Goal: Task Accomplishment & Management: Manage account settings

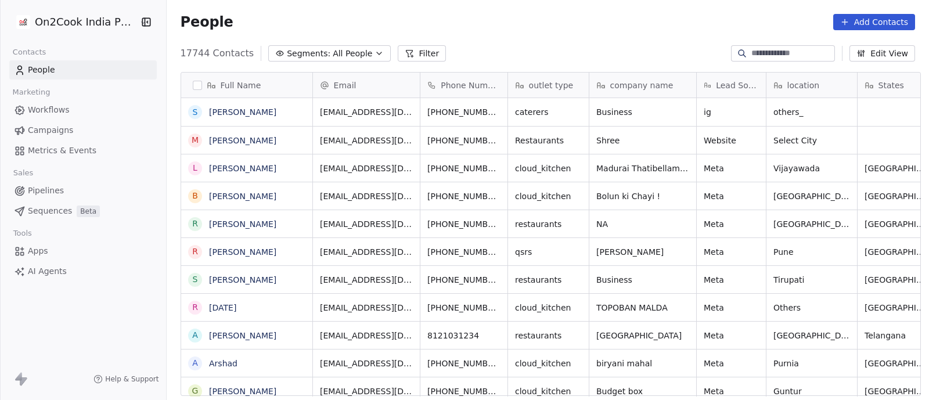
scroll to position [341, 757]
click at [365, 55] on button "Segments: All People" at bounding box center [329, 53] width 123 height 16
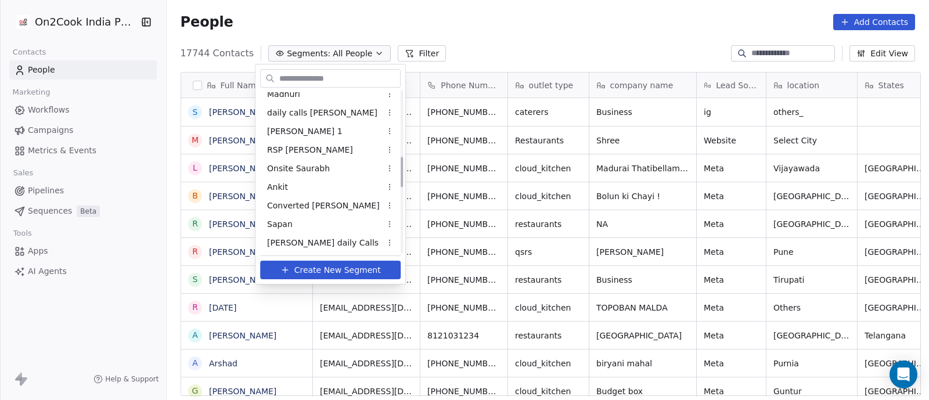
scroll to position [363, 0]
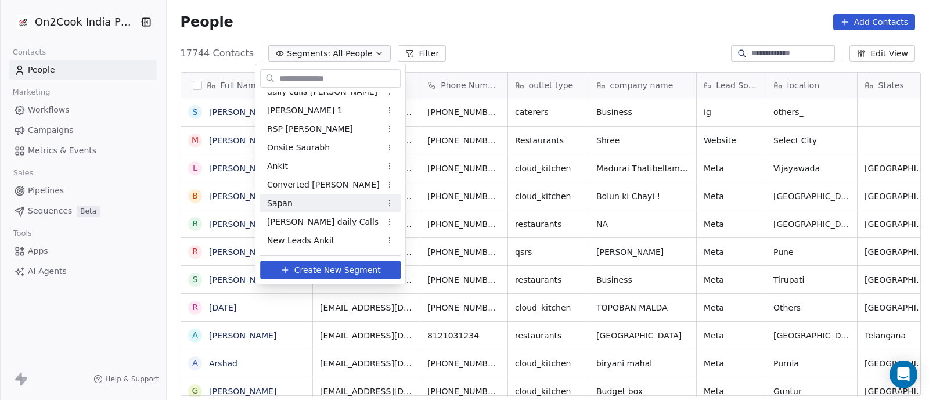
click at [283, 201] on span "Sapan" at bounding box center [280, 203] width 26 height 12
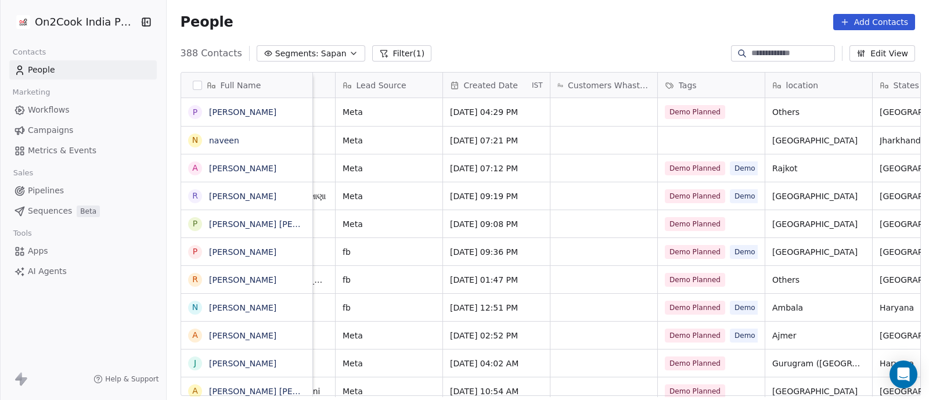
scroll to position [0, 519]
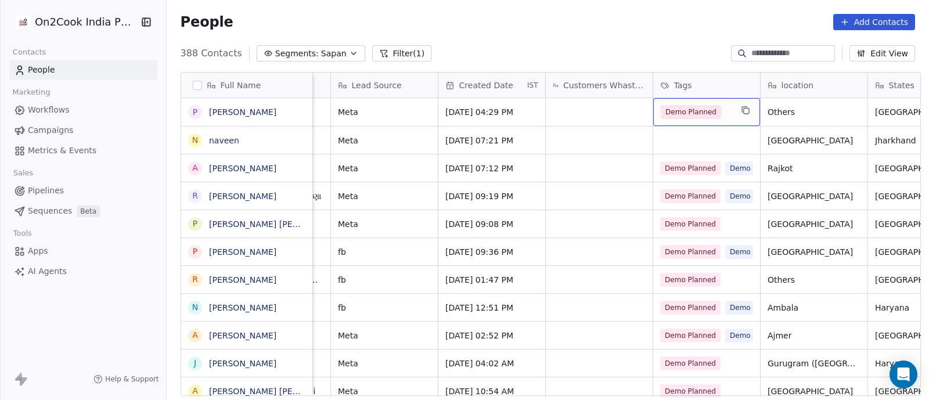
click at [723, 112] on div "Demo Planned" at bounding box center [696, 112] width 71 height 14
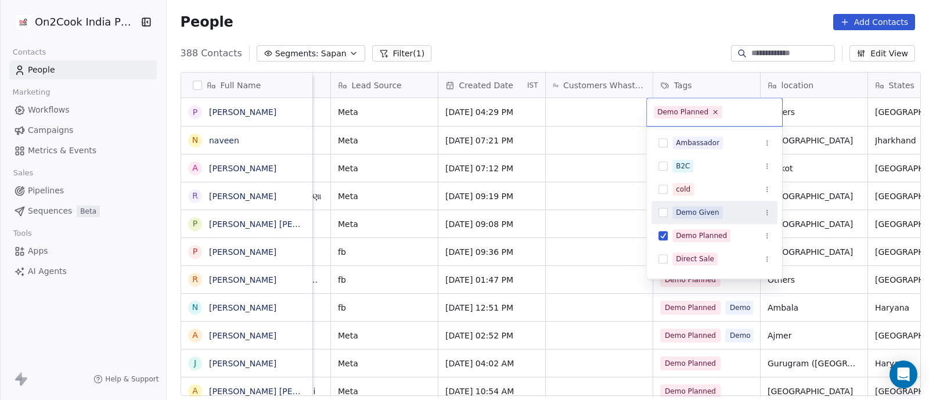
click at [694, 211] on div "Demo Given" at bounding box center [698, 212] width 44 height 10
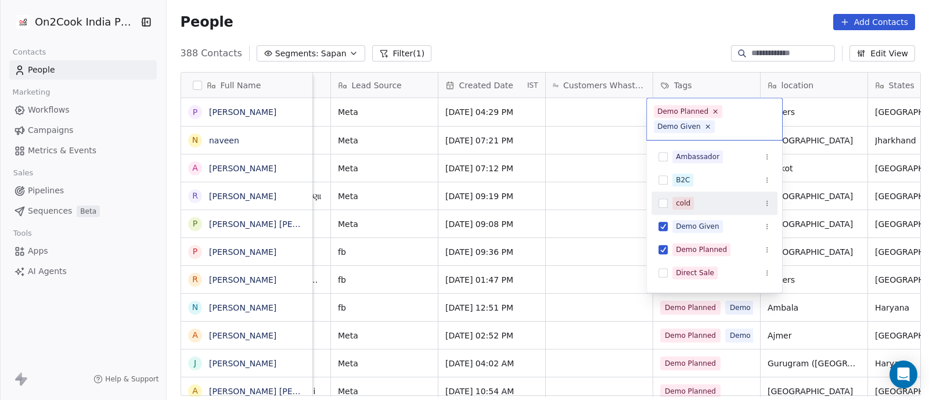
click at [601, 210] on html "On2Cook India Pvt. Ltd. Contacts People Marketing Workflows Campaigns Metrics &…" at bounding box center [464, 200] width 929 height 400
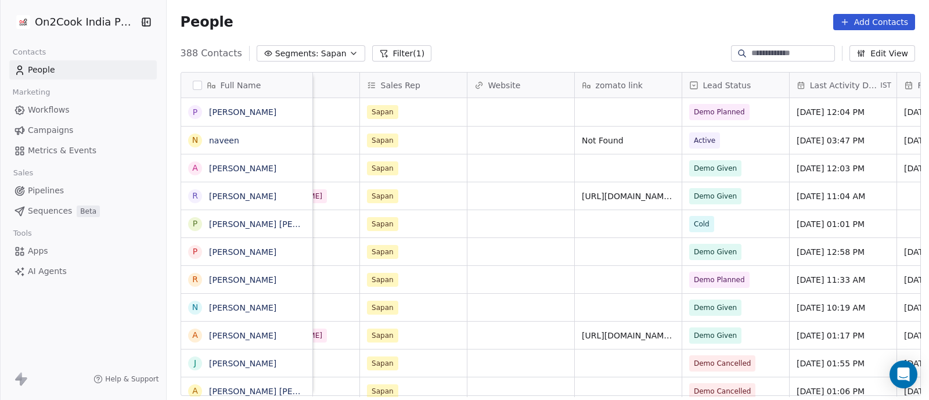
scroll to position [0, 1241]
click at [771, 114] on icon "grid" at bounding box center [775, 110] width 9 height 9
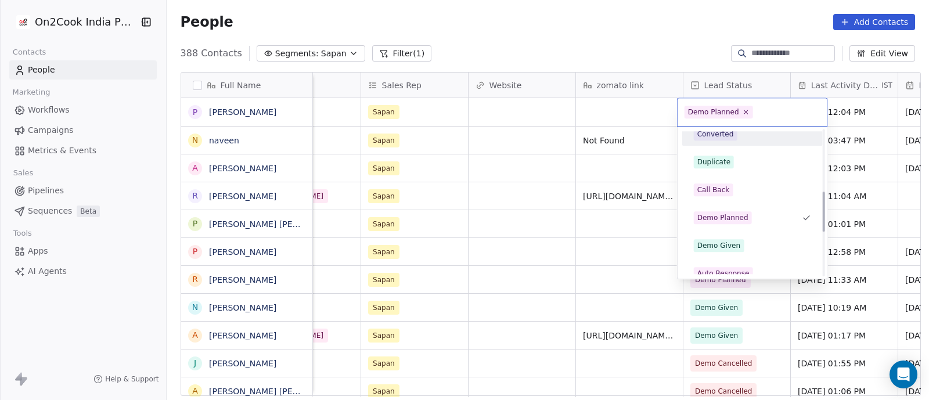
scroll to position [232, 0]
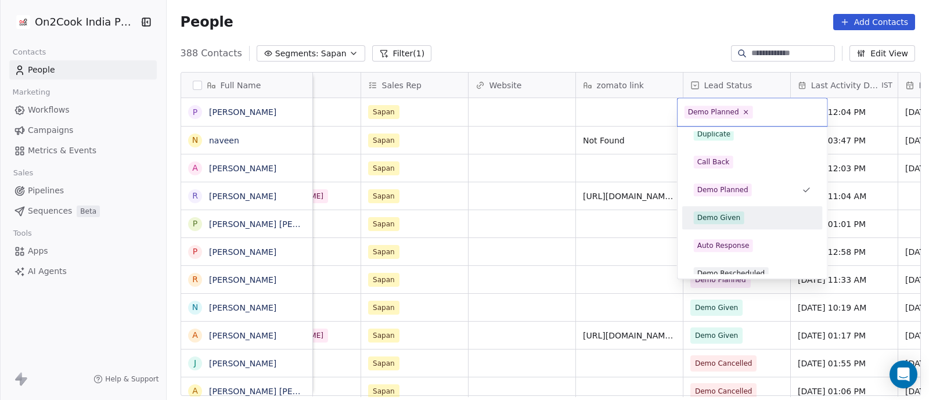
click at [728, 215] on div "Demo Given" at bounding box center [720, 218] width 44 height 10
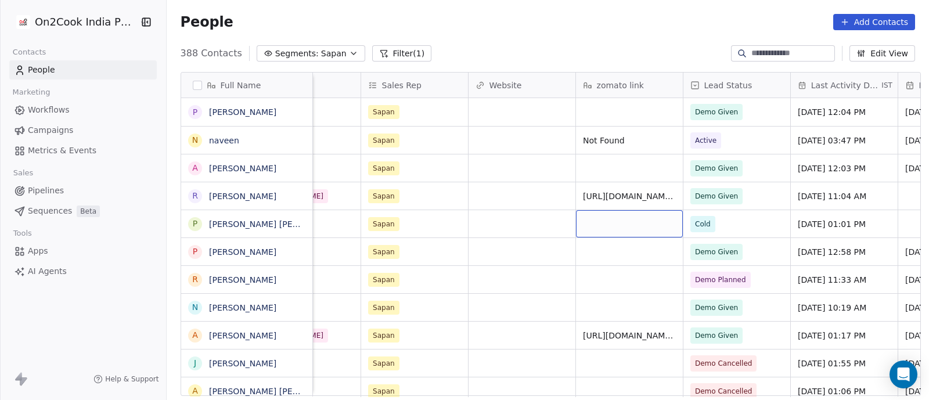
click at [872, 19] on button "Add Contacts" at bounding box center [875, 22] width 82 height 16
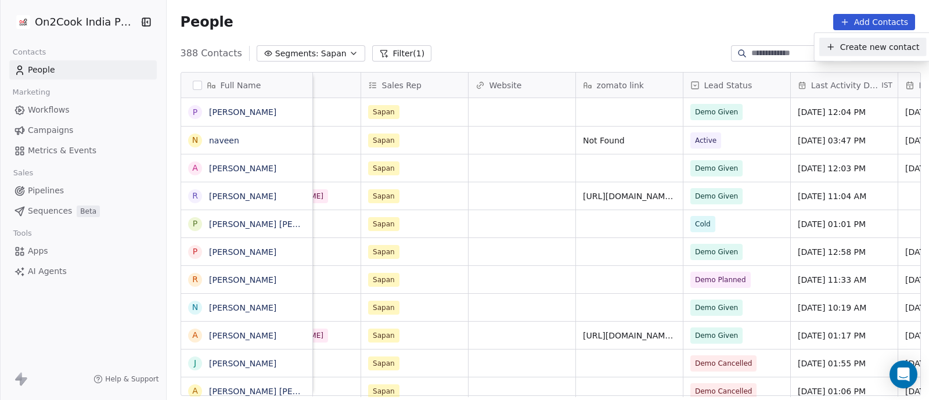
click at [851, 45] on span "Create new contact" at bounding box center [881, 47] width 80 height 12
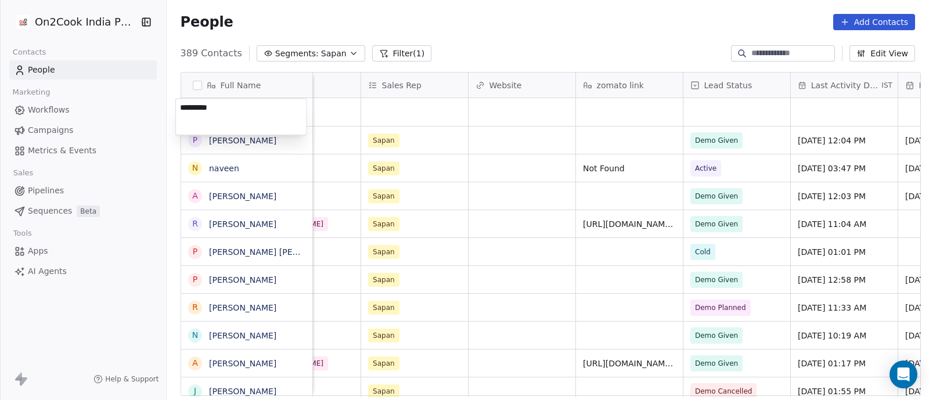
type textarea "**********"
click at [405, 116] on html "On2Cook India Pvt. Ltd. Contacts People Marketing Workflows Campaigns Metrics &…" at bounding box center [464, 200] width 929 height 400
click at [407, 113] on div "grid" at bounding box center [414, 112] width 107 height 28
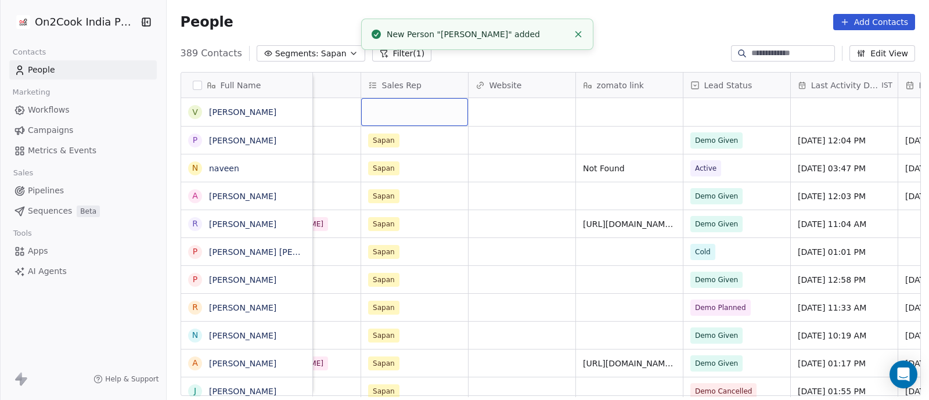
click at [407, 113] on div "grid" at bounding box center [414, 112] width 107 height 28
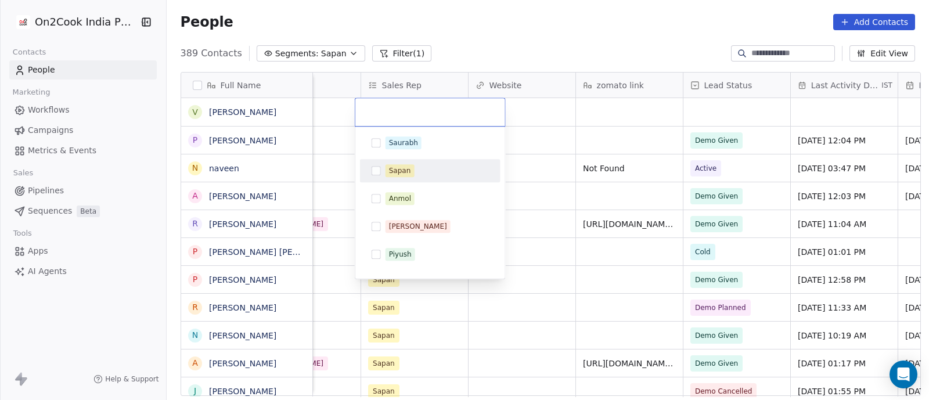
click at [399, 175] on div "Sapan" at bounding box center [400, 171] width 22 height 10
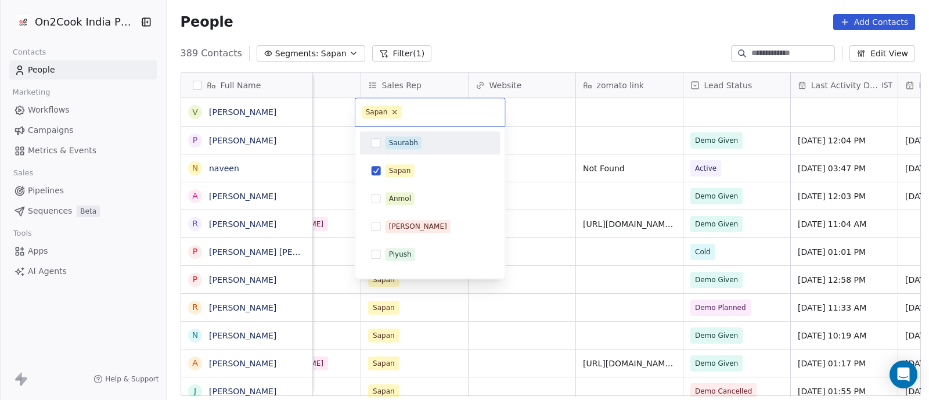
click at [455, 112] on input "text" at bounding box center [451, 112] width 94 height 13
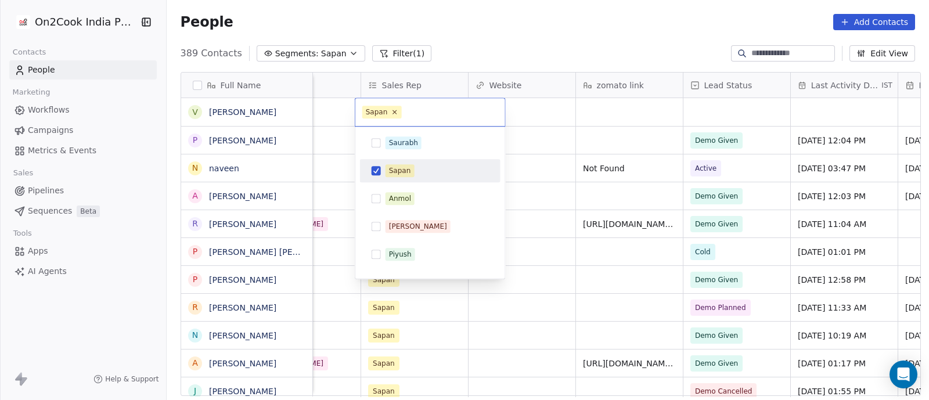
click at [546, 112] on html "On2Cook India Pvt. Ltd. Contacts People Marketing Workflows Campaigns Metrics &…" at bounding box center [464, 200] width 929 height 400
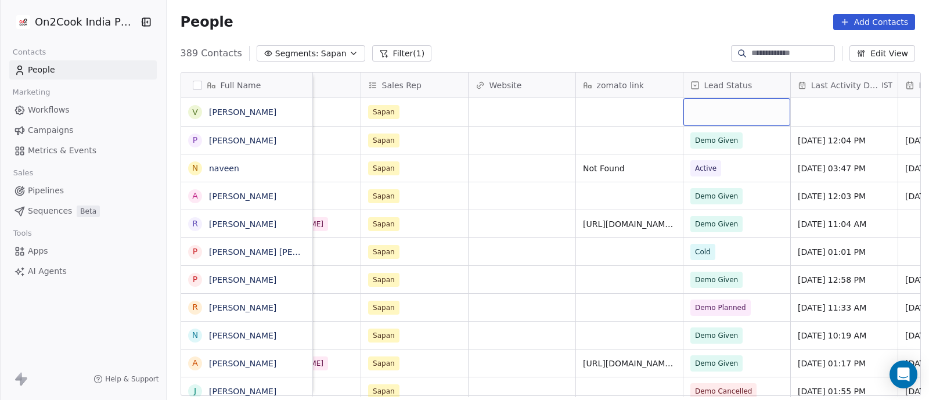
click at [708, 114] on div "grid" at bounding box center [737, 112] width 107 height 28
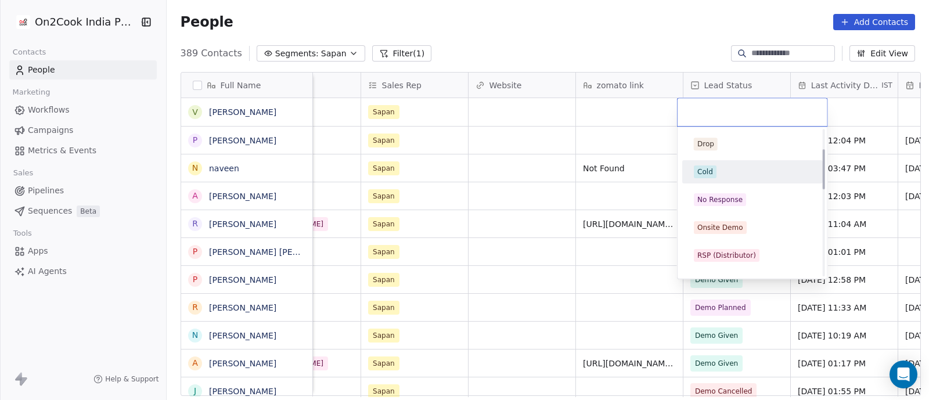
scroll to position [72, 0]
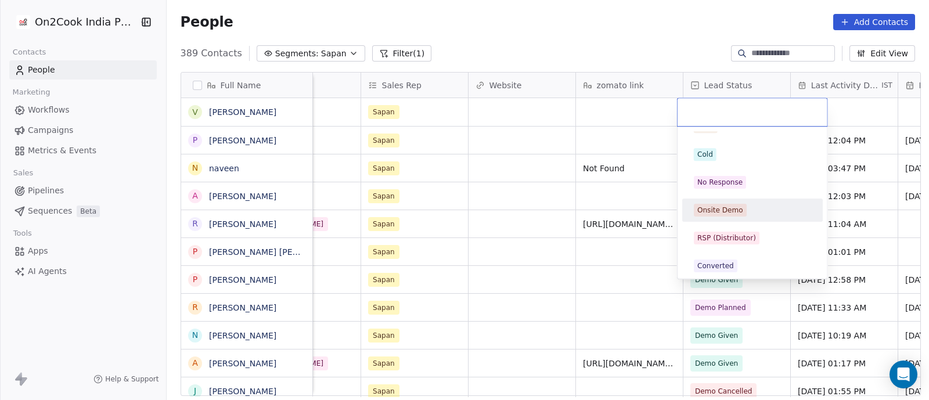
click at [735, 209] on div "Onsite Demo" at bounding box center [721, 210] width 46 height 10
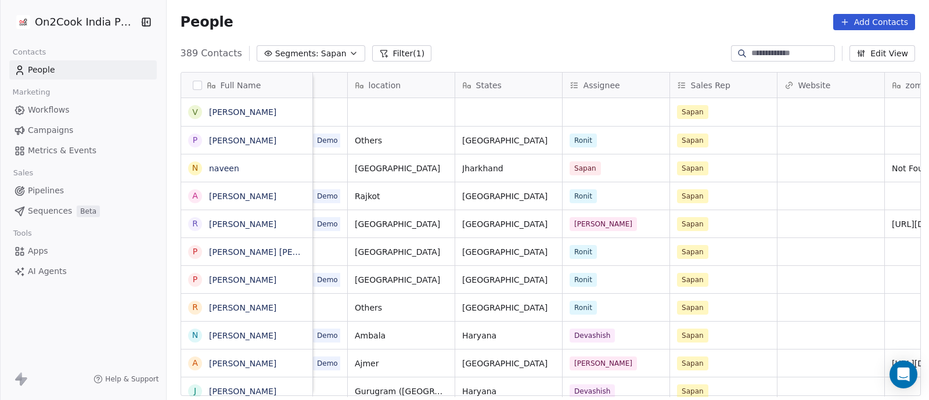
scroll to position [0, 804]
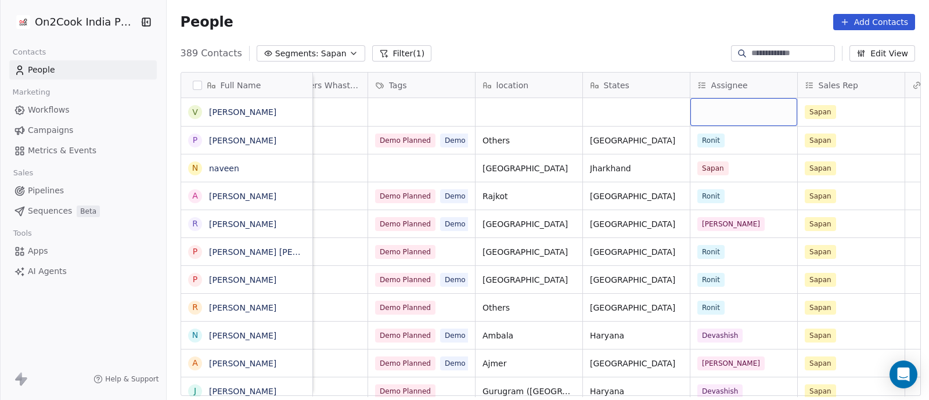
click at [730, 109] on div "grid" at bounding box center [744, 112] width 107 height 28
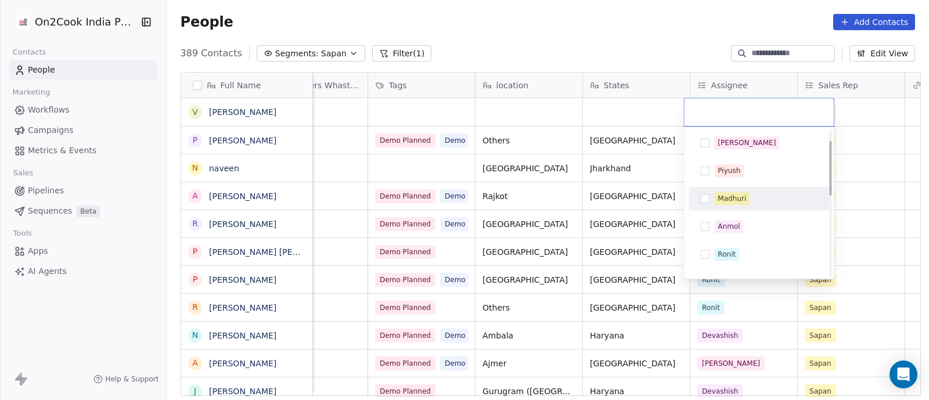
scroll to position [72, 0]
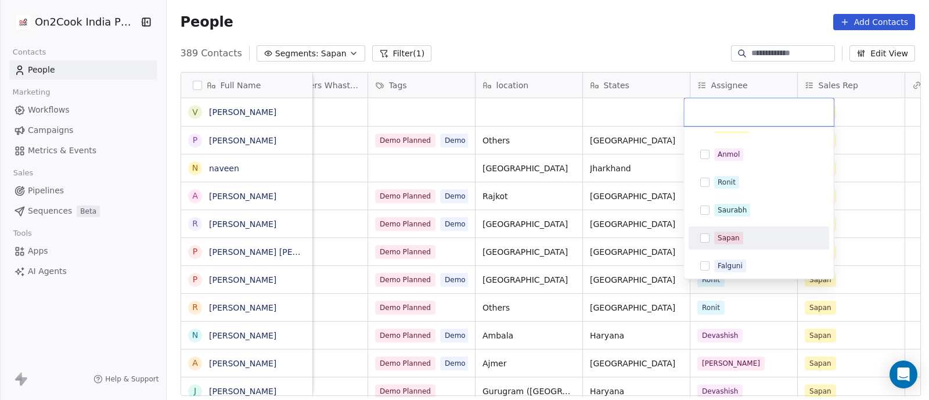
click at [706, 236] on button "Suggestions" at bounding box center [705, 238] width 9 height 9
click at [599, 106] on html "On2Cook India Pvt. Ltd. Contacts People Marketing Workflows Campaigns Metrics &…" at bounding box center [464, 200] width 929 height 400
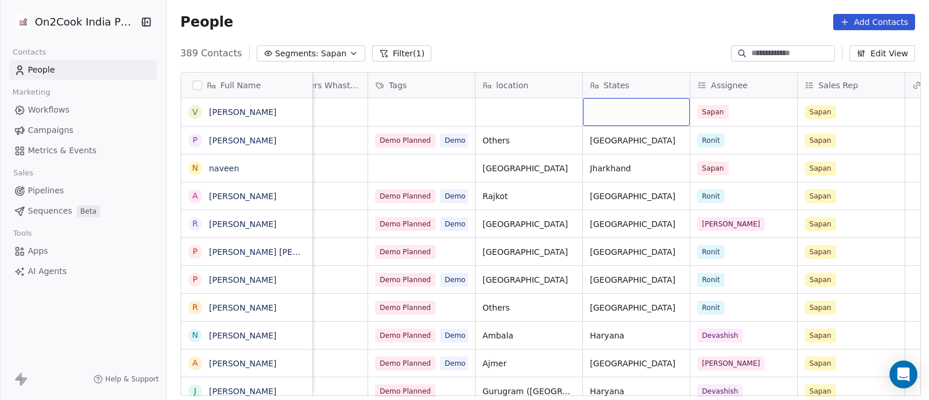
click at [599, 106] on div "grid" at bounding box center [636, 112] width 107 height 28
type textarea "*******"
click at [513, 114] on html "On2Cook India Pvt. Ltd. Contacts People Marketing Workflows Campaigns Metrics &…" at bounding box center [464, 200] width 929 height 400
click at [512, 114] on div "grid" at bounding box center [529, 112] width 107 height 28
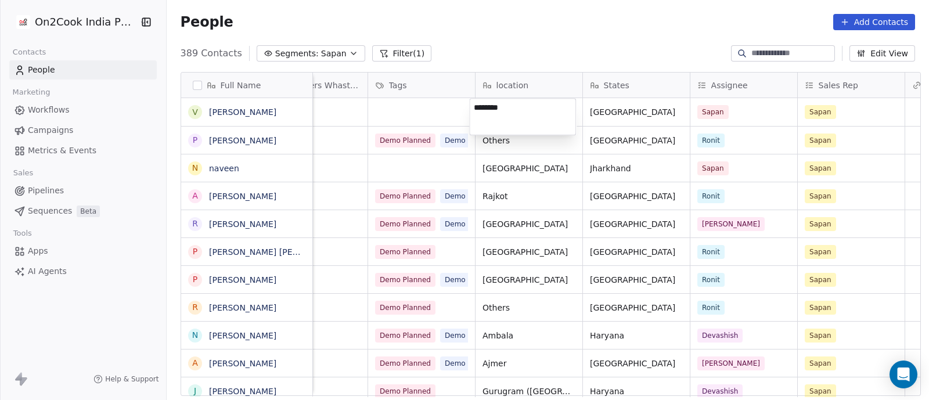
type textarea "*********"
click at [383, 113] on html "On2Cook India Pvt. Ltd. Contacts People Marketing Workflows Campaigns Metrics &…" at bounding box center [464, 200] width 929 height 400
click at [383, 113] on div "grid" at bounding box center [421, 112] width 107 height 28
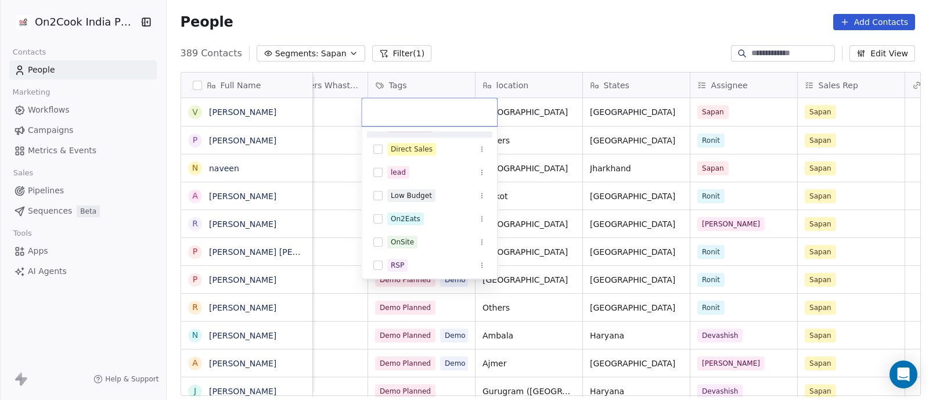
scroll to position [60, 0]
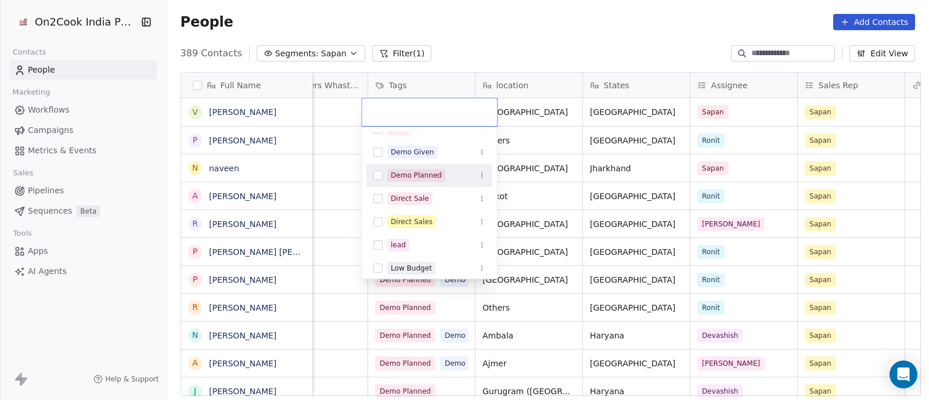
click at [380, 175] on button "Suggestions" at bounding box center [377, 175] width 9 height 9
click at [337, 133] on html "On2Cook India Pvt. Ltd. Contacts People Marketing Workflows Campaigns Metrics &…" at bounding box center [464, 200] width 929 height 400
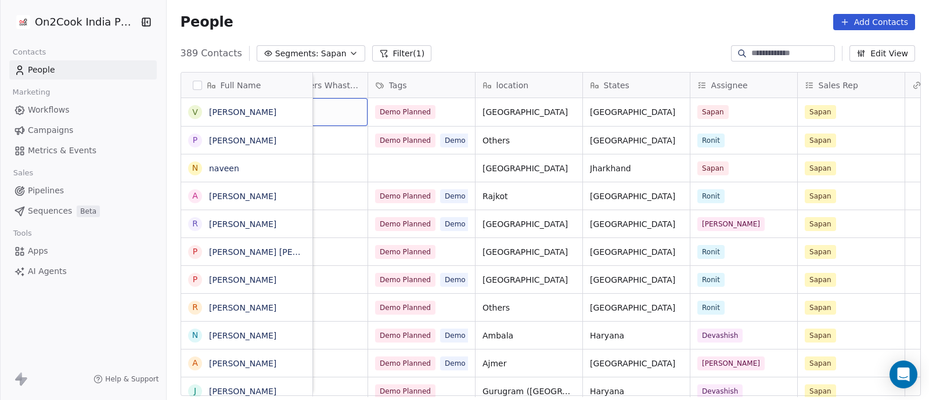
scroll to position [0, 752]
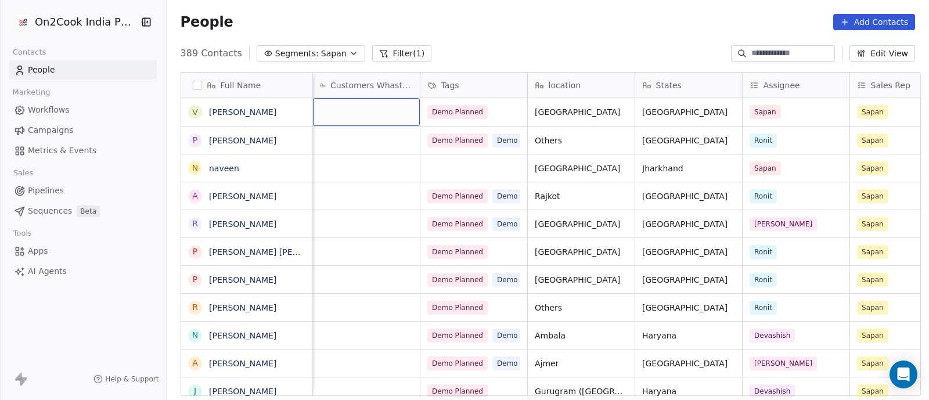
click at [343, 112] on div "grid" at bounding box center [366, 112] width 107 height 28
click at [342, 150] on html "On2Cook India Pvt. Ltd. Contacts People Marketing Workflows Campaigns Metrics &…" at bounding box center [464, 200] width 929 height 400
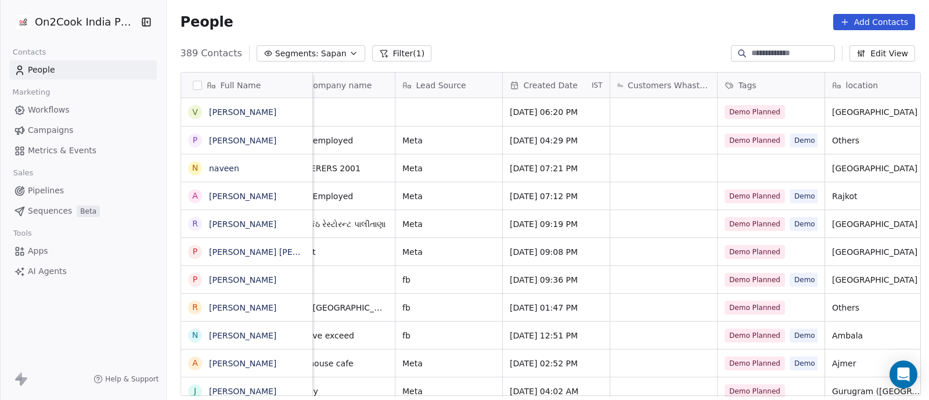
scroll to position [0, 411]
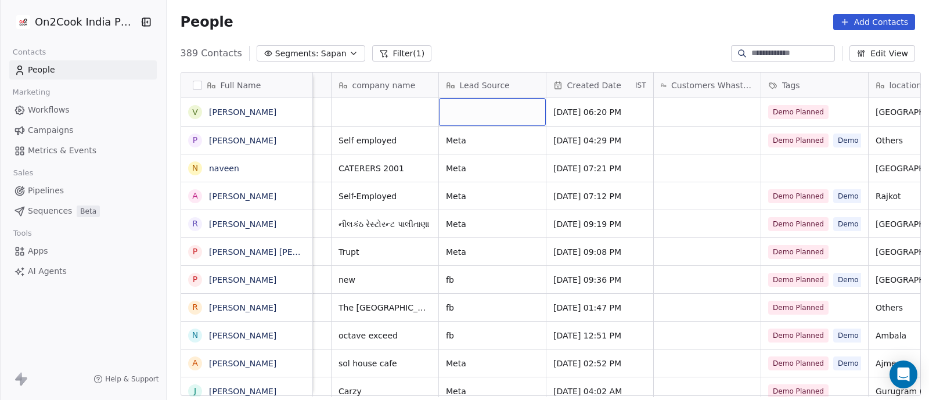
click at [478, 118] on div "grid" at bounding box center [492, 112] width 107 height 28
click at [478, 117] on div "grid" at bounding box center [492, 112] width 107 height 28
click at [477, 117] on textarea at bounding box center [487, 117] width 106 height 36
type textarea "****"
click at [358, 122] on html "On2Cook India Pvt. Ltd. Contacts People Marketing Workflows Campaigns Metrics &…" at bounding box center [464, 200] width 929 height 400
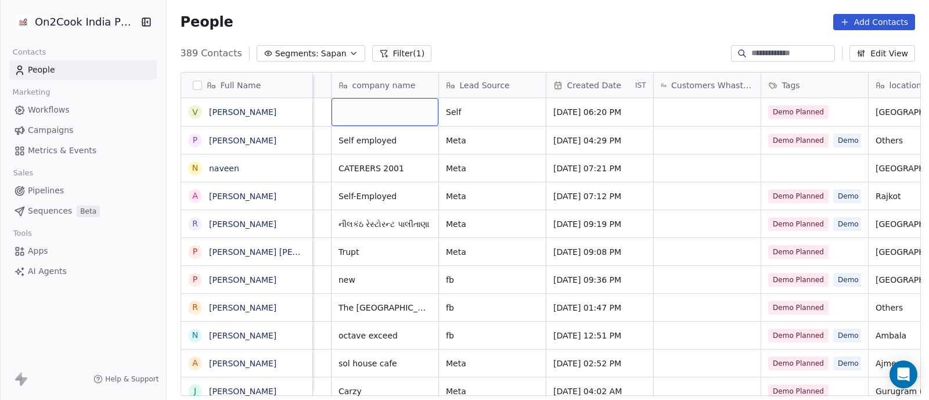
click at [358, 121] on div "grid" at bounding box center [385, 112] width 107 height 28
click at [328, 106] on textarea "******" at bounding box center [379, 117] width 106 height 36
type textarea "**********"
click at [319, 110] on html "On2Cook India Pvt. Ltd. Contacts People Marketing Workflows Campaigns Metrics &…" at bounding box center [464, 200] width 929 height 400
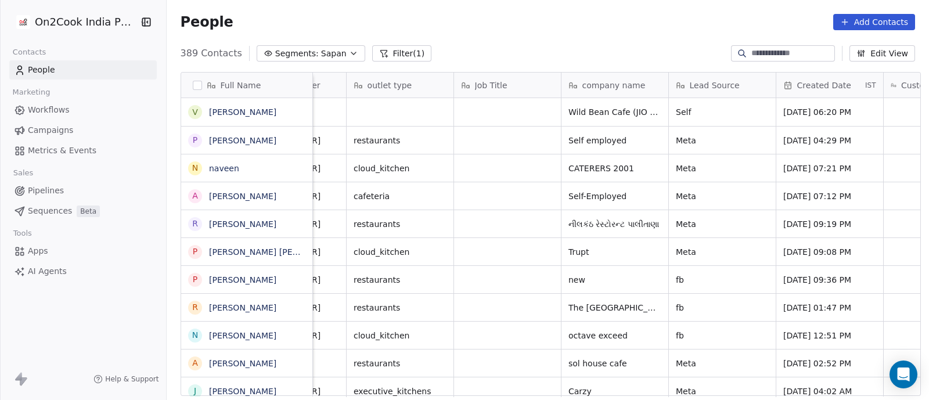
scroll to position [0, 180]
click at [491, 112] on div "grid" at bounding box center [508, 112] width 107 height 28
type textarea "**********"
click at [470, 149] on html "On2Cook India Pvt. Ltd. Contacts People Marketing Workflows Campaigns Metrics &…" at bounding box center [464, 200] width 929 height 400
click at [418, 116] on div "grid" at bounding box center [401, 112] width 107 height 28
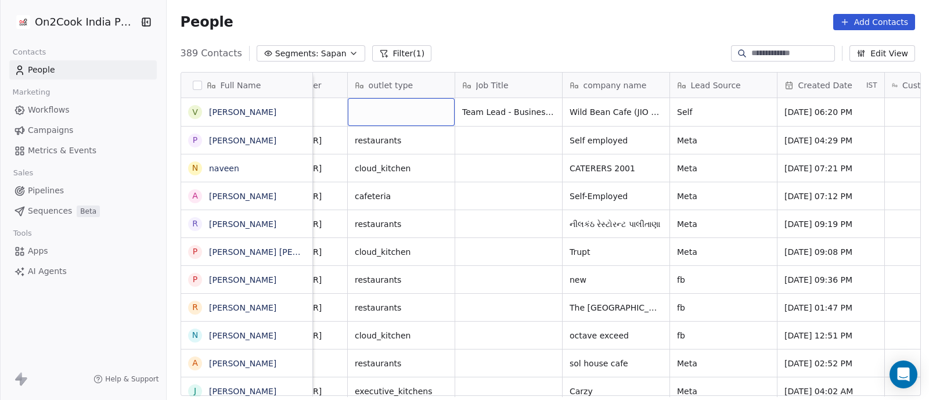
click at [418, 116] on div "grid" at bounding box center [401, 112] width 107 height 28
type textarea "**********"
click at [411, 142] on html "On2Cook India Pvt. Ltd. Contacts People Marketing Workflows Campaigns Metrics &…" at bounding box center [464, 200] width 929 height 400
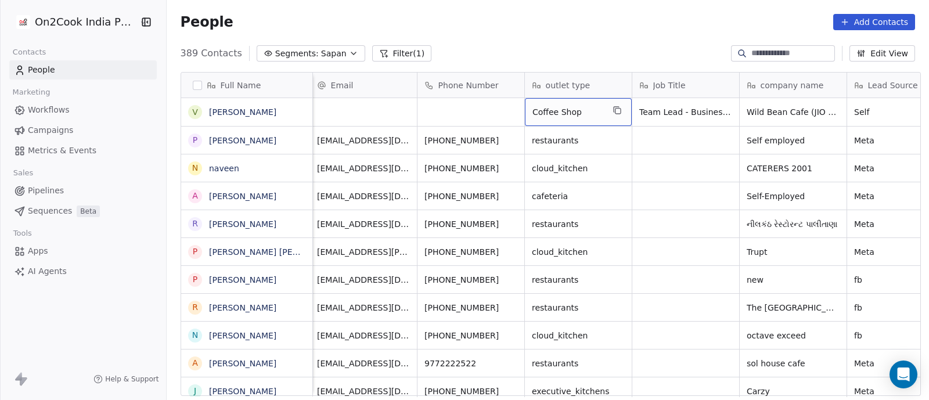
scroll to position [0, 0]
click at [433, 114] on div "grid" at bounding box center [474, 112] width 107 height 28
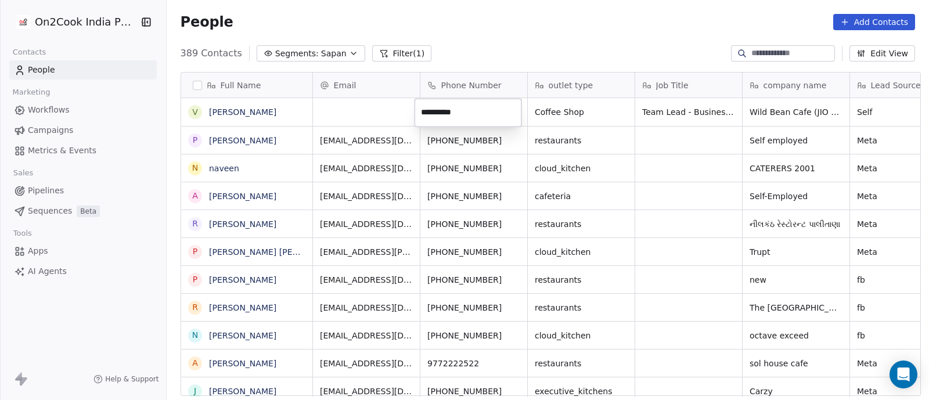
type input "**********"
click at [340, 111] on html "On2Cook India Pvt. Ltd. Contacts People Marketing Workflows Campaigns Metrics &…" at bounding box center [464, 200] width 929 height 400
click at [340, 111] on div "grid" at bounding box center [366, 112] width 107 height 28
type input "**********"
click at [646, 153] on html "On2Cook India Pvt. Ltd. Contacts People Marketing Workflows Campaigns Metrics &…" at bounding box center [464, 200] width 929 height 400
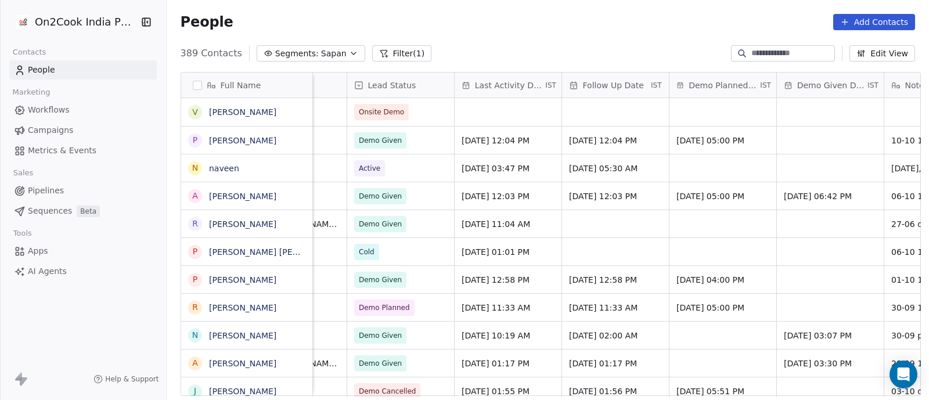
scroll to position [0, 1577]
click at [681, 111] on div "grid" at bounding box center [723, 112] width 107 height 28
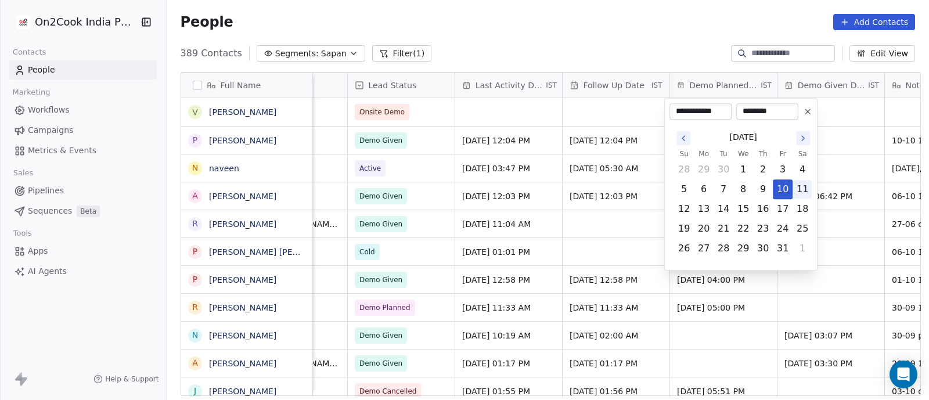
click at [802, 190] on button "11" at bounding box center [802, 189] width 19 height 19
type input "**********"
click at [600, 42] on html "On2Cook India Pvt. Ltd. Contacts People Marketing Workflows Campaigns Metrics &…" at bounding box center [464, 200] width 929 height 400
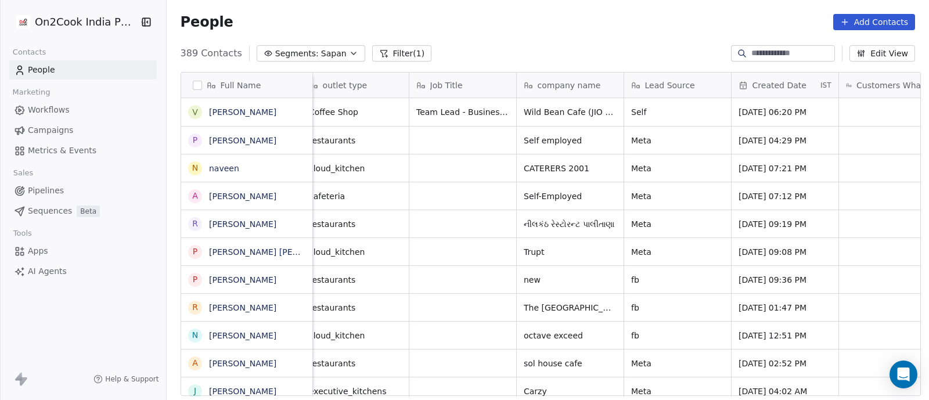
scroll to position [0, 0]
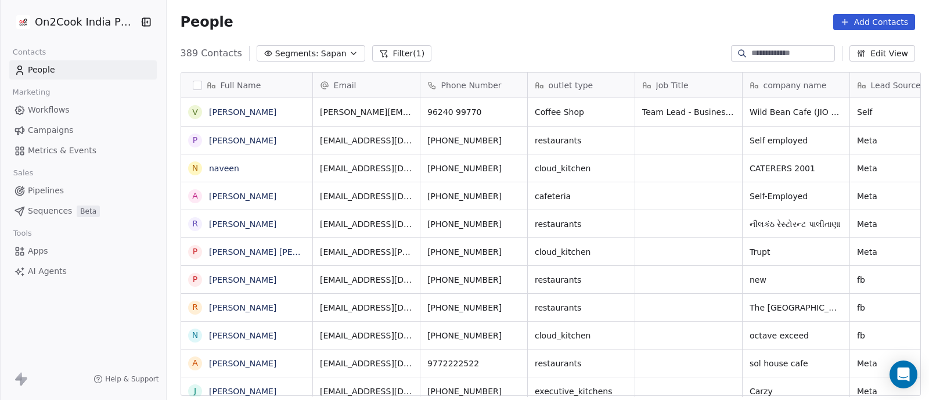
click at [44, 192] on span "Pipelines" at bounding box center [46, 191] width 36 height 12
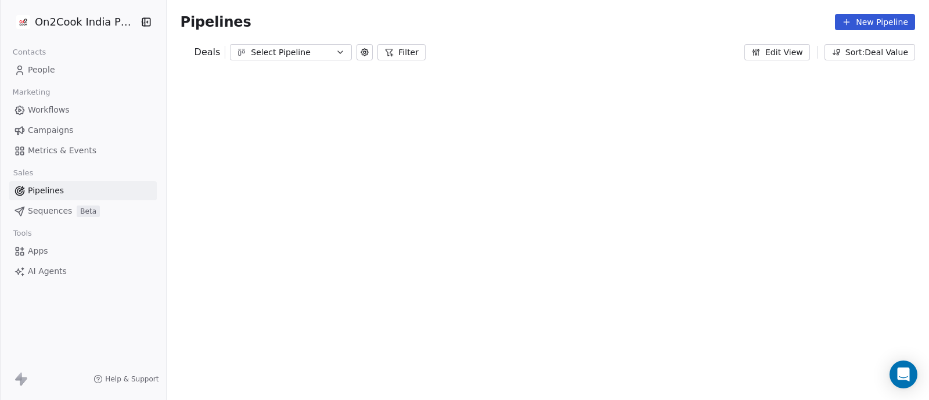
click at [389, 54] on button "Filter" at bounding box center [402, 52] width 48 height 16
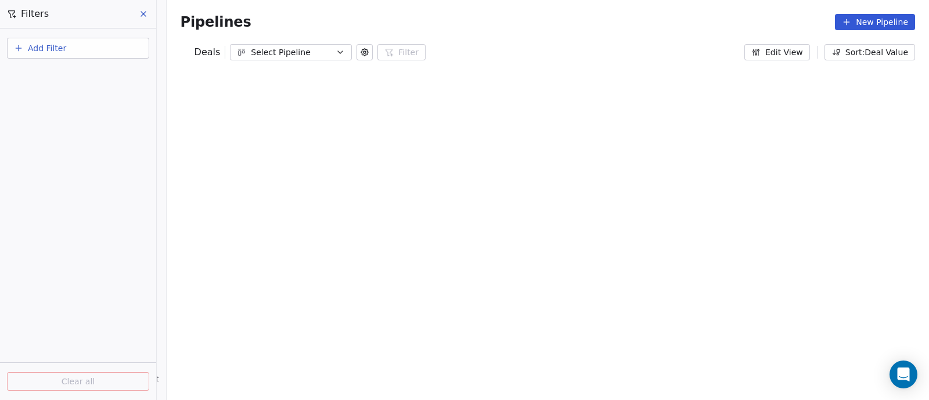
click at [53, 51] on span "Add Filter" at bounding box center [47, 48] width 38 height 12
click at [67, 79] on span "Deal properties" at bounding box center [50, 76] width 63 height 12
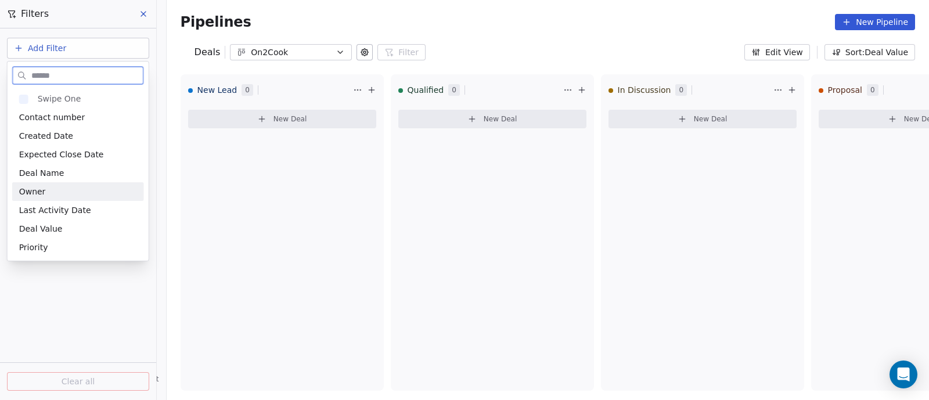
click at [46, 193] on div "Owner" at bounding box center [78, 192] width 118 height 12
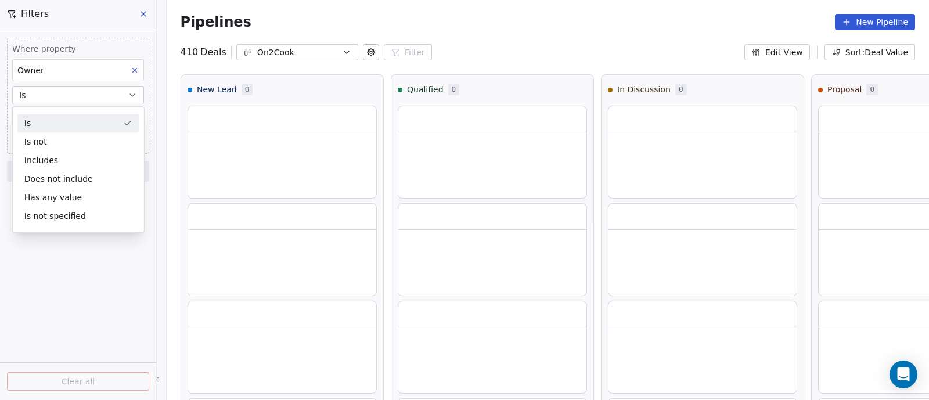
click at [96, 97] on button "Is" at bounding box center [78, 95] width 132 height 19
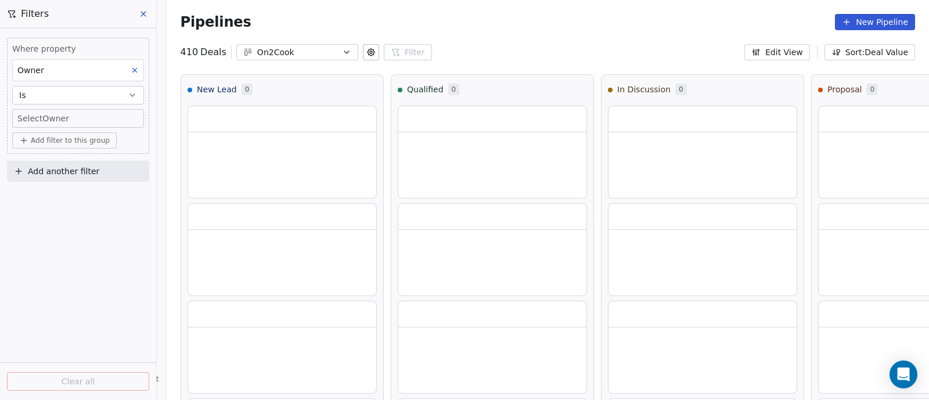
click at [91, 118] on body "On2Cook India Pvt. Ltd. Contacts People Marketing Workflows Campaigns Metrics &…" at bounding box center [464, 200] width 929 height 400
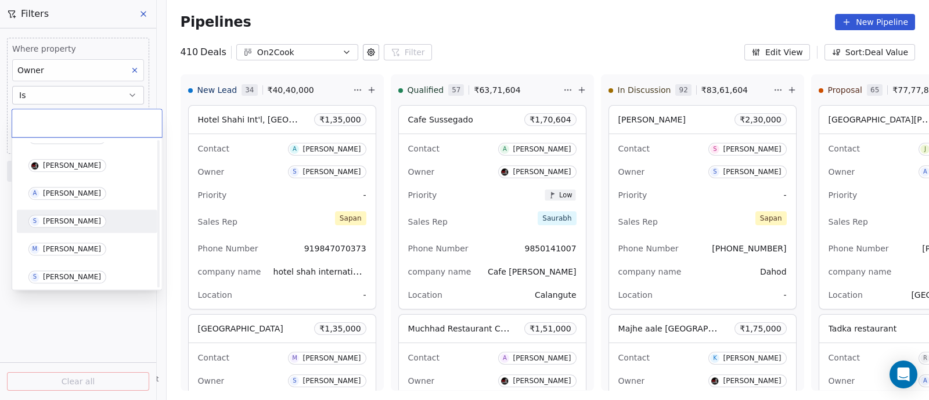
scroll to position [145, 0]
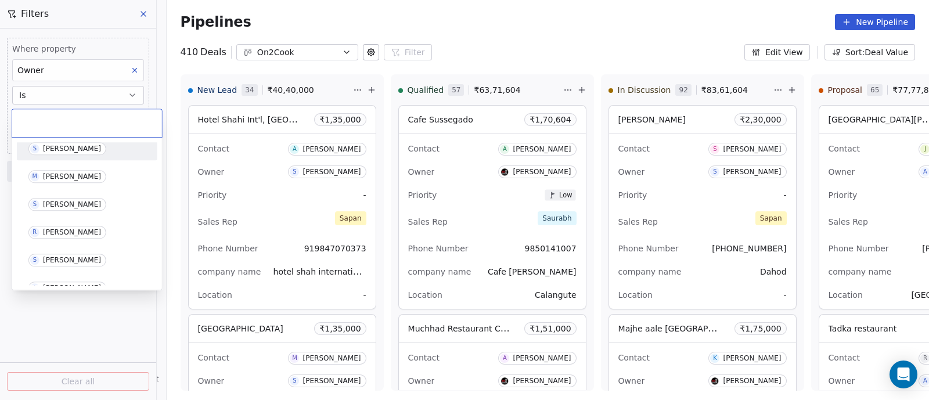
click at [65, 149] on div "[PERSON_NAME]" at bounding box center [72, 149] width 58 height 8
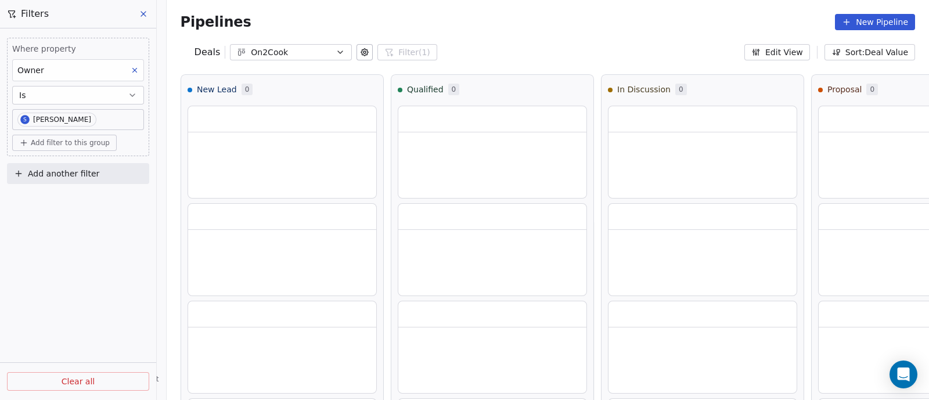
click at [489, 50] on div "Deals On2Cook Filter (1) Filters Where property Owner Is S [PERSON_NAME] Add fi…" at bounding box center [548, 52] width 763 height 16
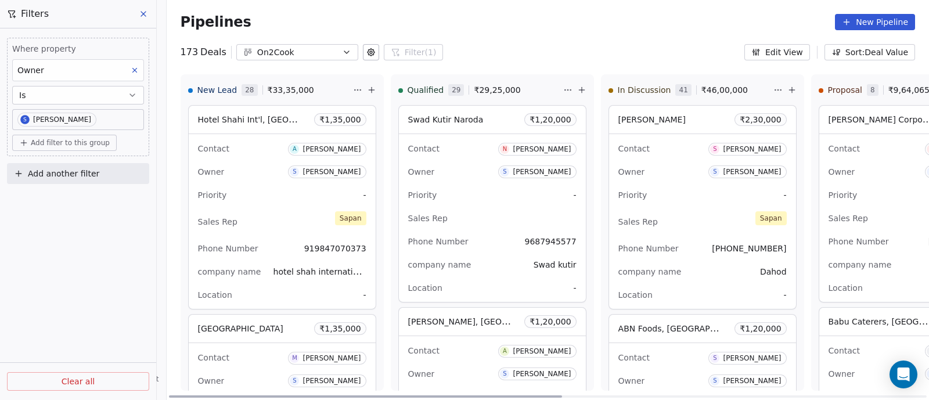
click at [372, 88] on icon at bounding box center [372, 89] width 0 height 5
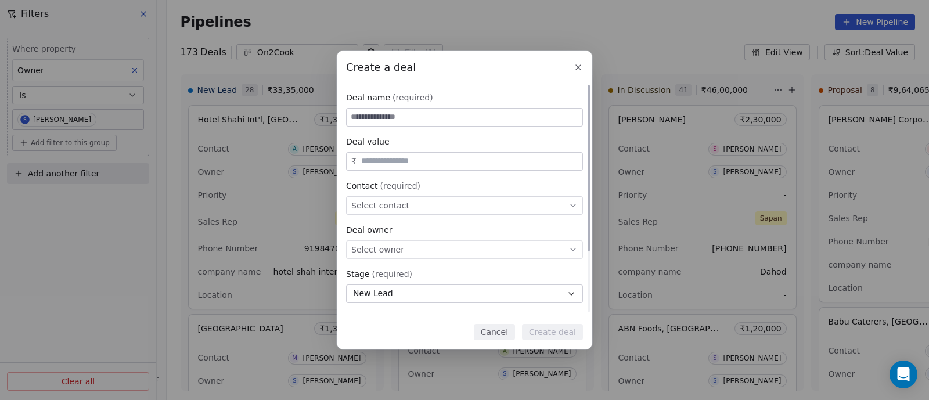
click at [401, 204] on span "Select contact" at bounding box center [380, 206] width 58 height 12
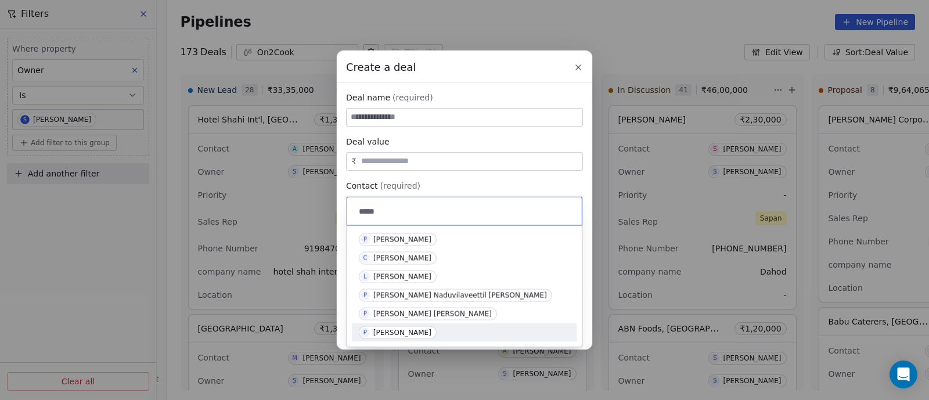
type input "*****"
click at [423, 330] on div "[PERSON_NAME]" at bounding box center [402, 333] width 58 height 8
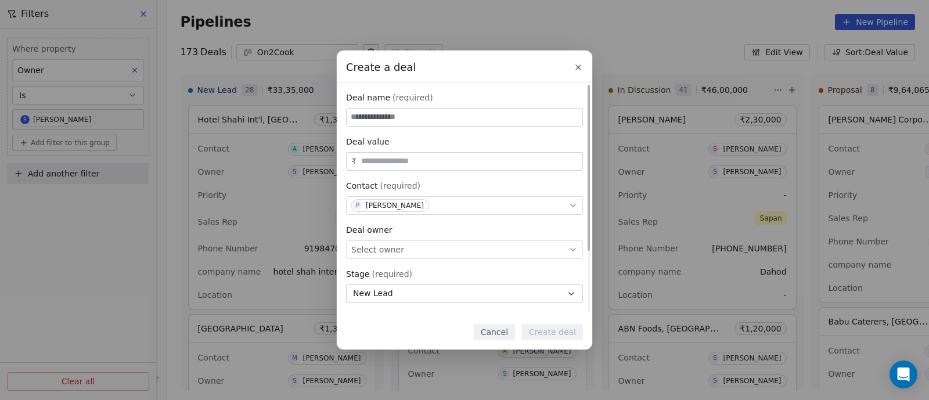
click at [572, 249] on icon at bounding box center [573, 249] width 9 height 9
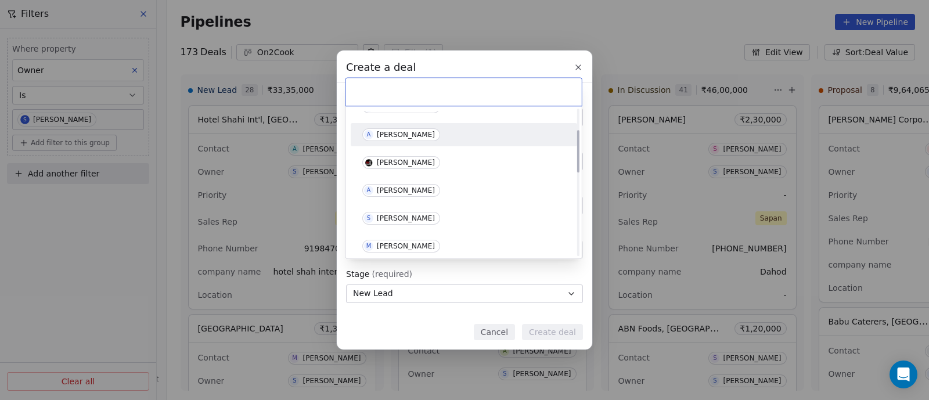
scroll to position [72, 0]
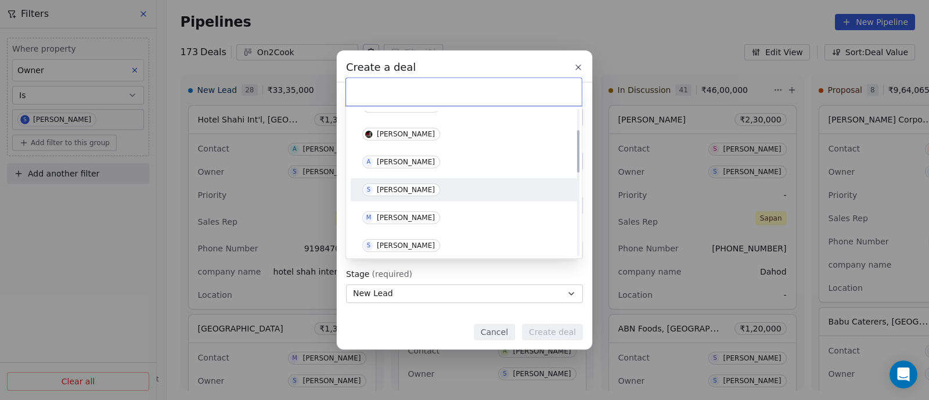
click at [382, 188] on div "[PERSON_NAME]" at bounding box center [406, 190] width 58 height 8
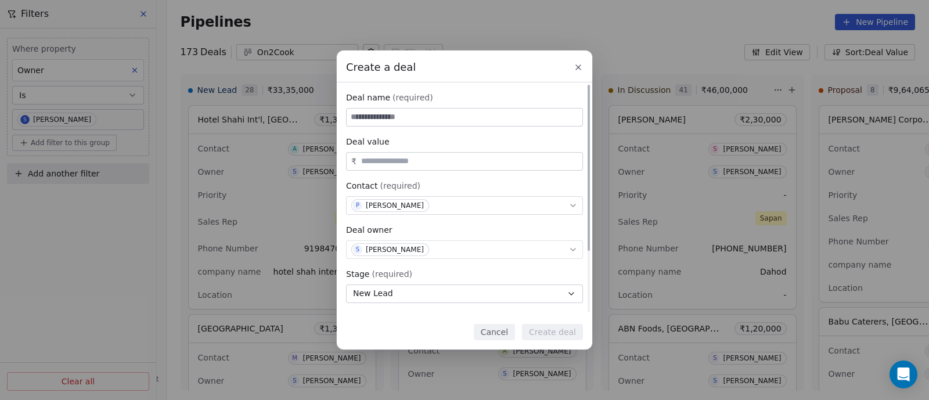
click at [570, 296] on icon "button" at bounding box center [571, 293] width 9 height 9
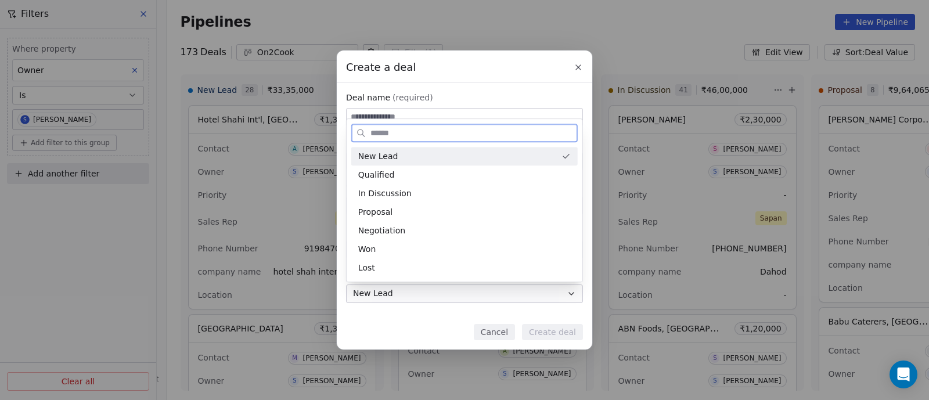
click at [480, 156] on div "New Lead" at bounding box center [457, 156] width 199 height 12
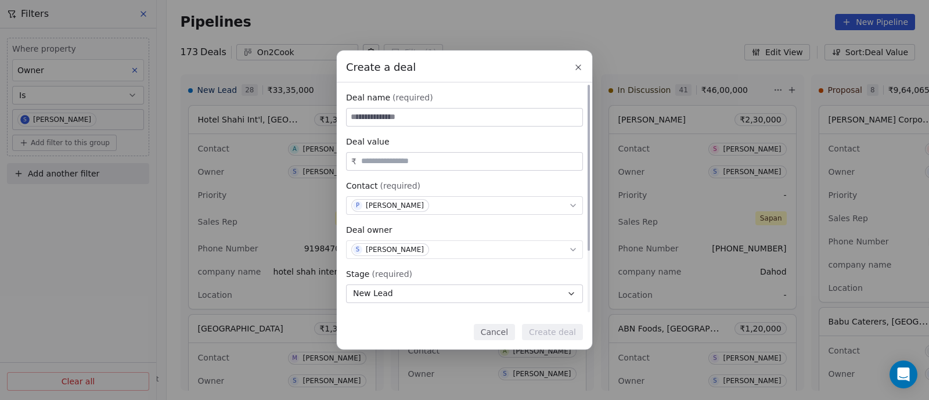
click at [465, 166] on input "text" at bounding box center [469, 161] width 221 height 9
type input "********"
click at [427, 118] on input at bounding box center [465, 117] width 236 height 17
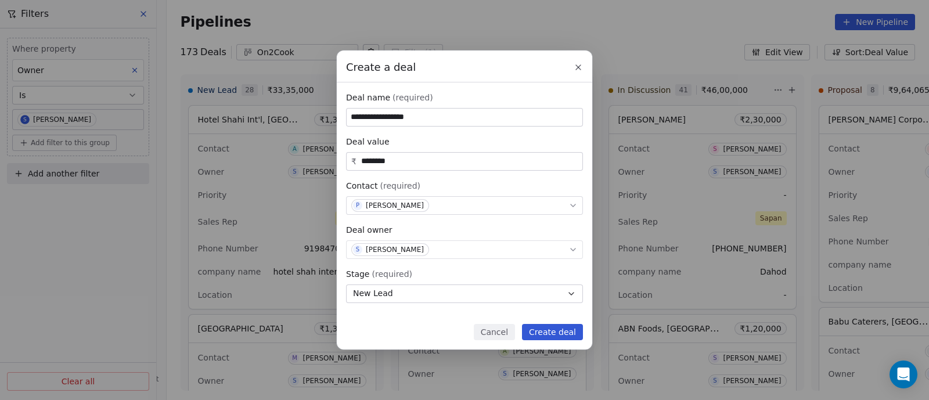
type input "**********"
click at [547, 332] on button "Create deal" at bounding box center [552, 332] width 61 height 16
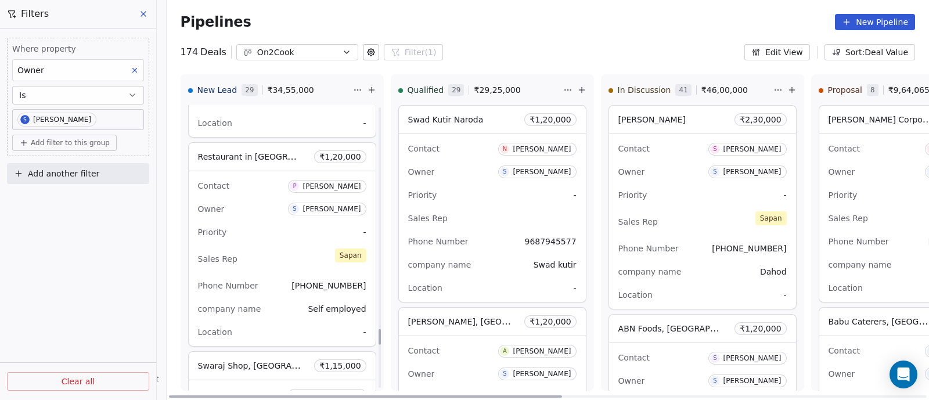
scroll to position [4031, 0]
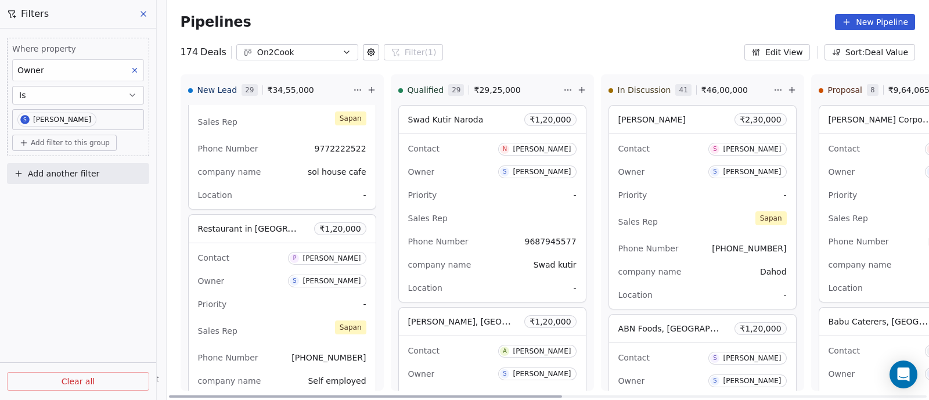
click at [277, 295] on div "Priority -" at bounding box center [282, 304] width 168 height 19
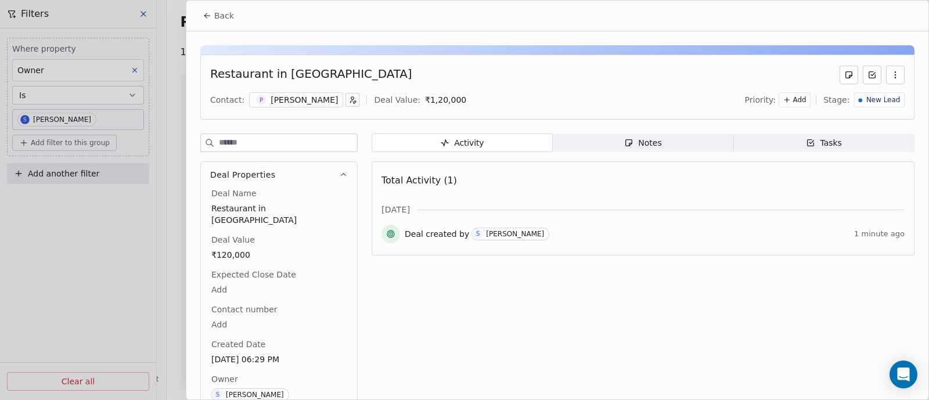
click at [650, 142] on div "Notes" at bounding box center [642, 143] width 37 height 12
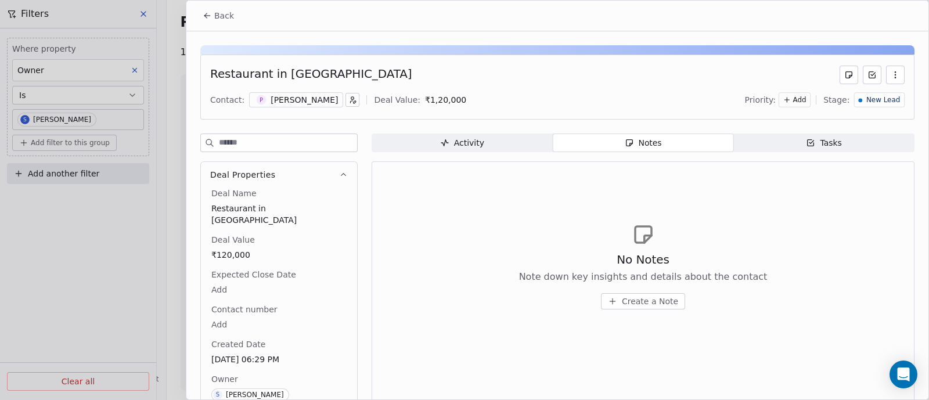
click at [639, 300] on span "Create a Note" at bounding box center [650, 302] width 56 height 12
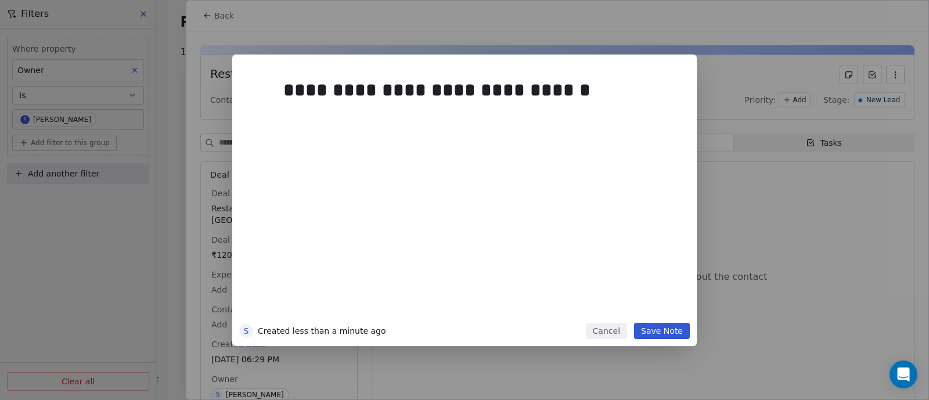
click at [659, 335] on button "Save Note" at bounding box center [662, 331] width 56 height 16
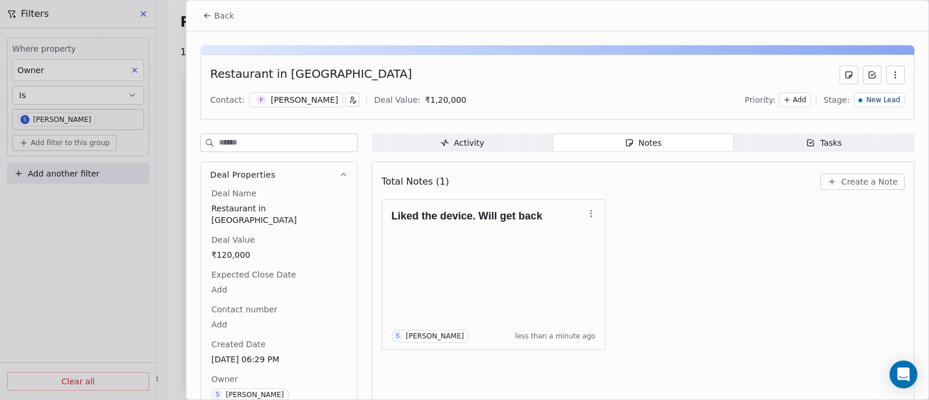
click at [221, 14] on span "Back" at bounding box center [224, 16] width 20 height 12
